Goal: Information Seeking & Learning: Learn about a topic

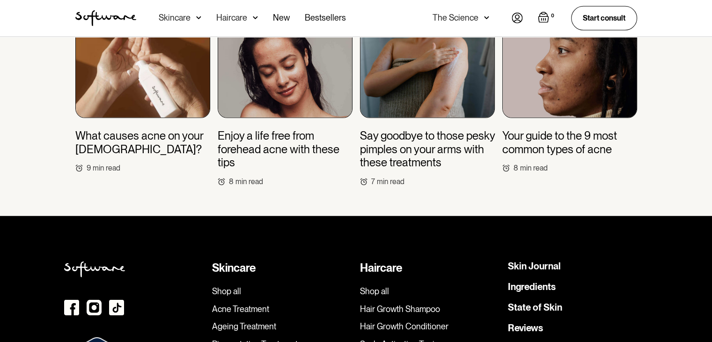
scroll to position [2902, 0]
